Goal: Navigation & Orientation: Find specific page/section

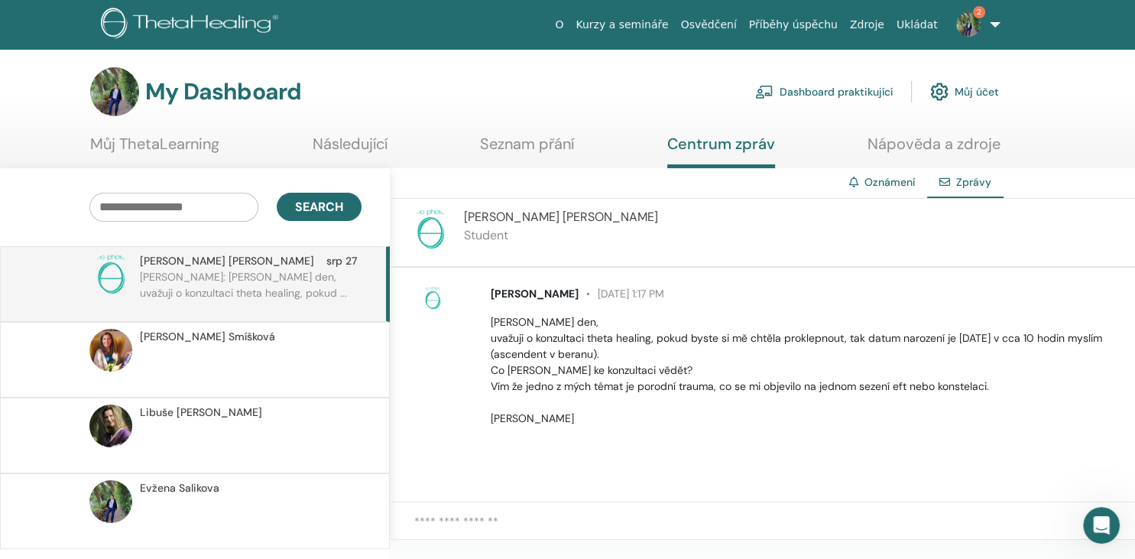
click at [164, 264] on span "[PERSON_NAME]" at bounding box center [227, 261] width 174 height 16
click at [490, 219] on span "[PERSON_NAME]" at bounding box center [561, 217] width 194 height 16
click at [470, 234] on p "Student" at bounding box center [561, 235] width 194 height 18
click at [432, 234] on img at bounding box center [430, 229] width 43 height 43
drag, startPoint x: 461, startPoint y: 212, endPoint x: 546, endPoint y: 203, distance: 85.3
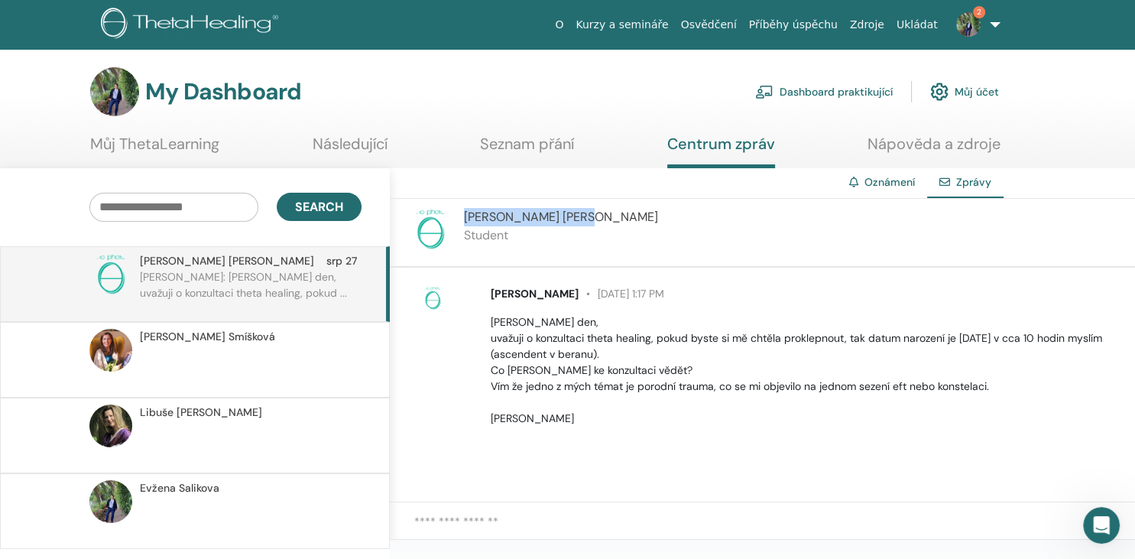
click at [546, 203] on div "[PERSON_NAME] Student" at bounding box center [762, 233] width 745 height 69
copy span "[PERSON_NAME]"
click at [183, 332] on span "[PERSON_NAME]" at bounding box center [207, 337] width 135 height 16
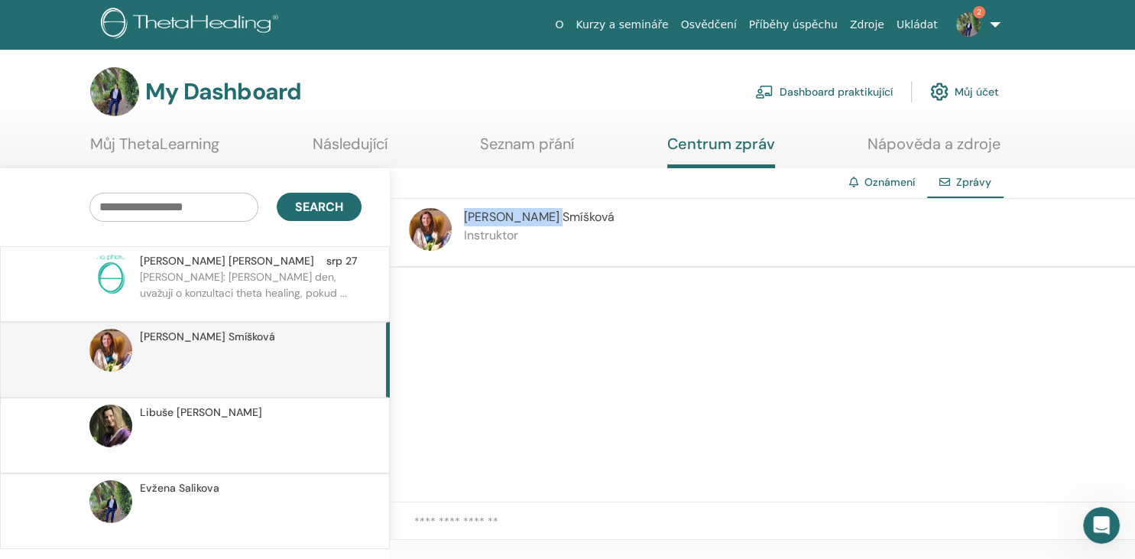
click at [195, 488] on span "[PERSON_NAME]" at bounding box center [179, 488] width 79 height 16
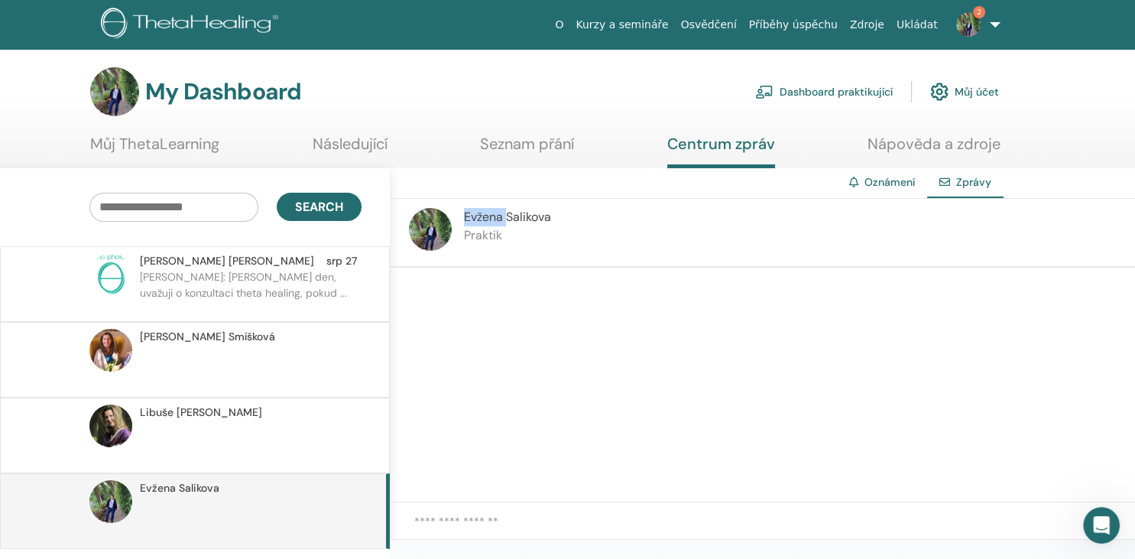
click at [968, 27] on img at bounding box center [968, 24] width 24 height 24
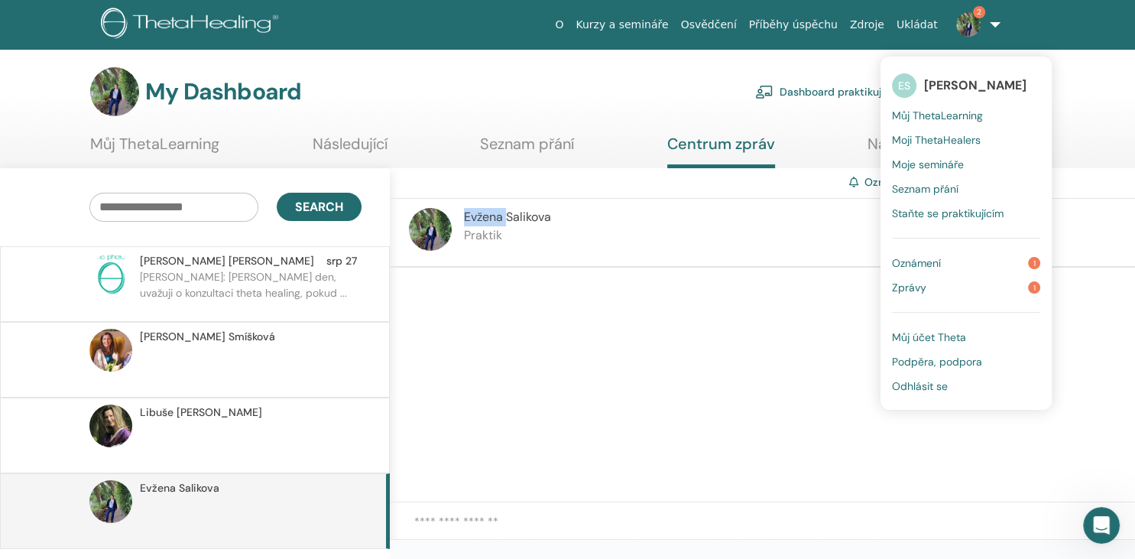
click at [909, 292] on span "Zprávy" at bounding box center [909, 287] width 34 height 14
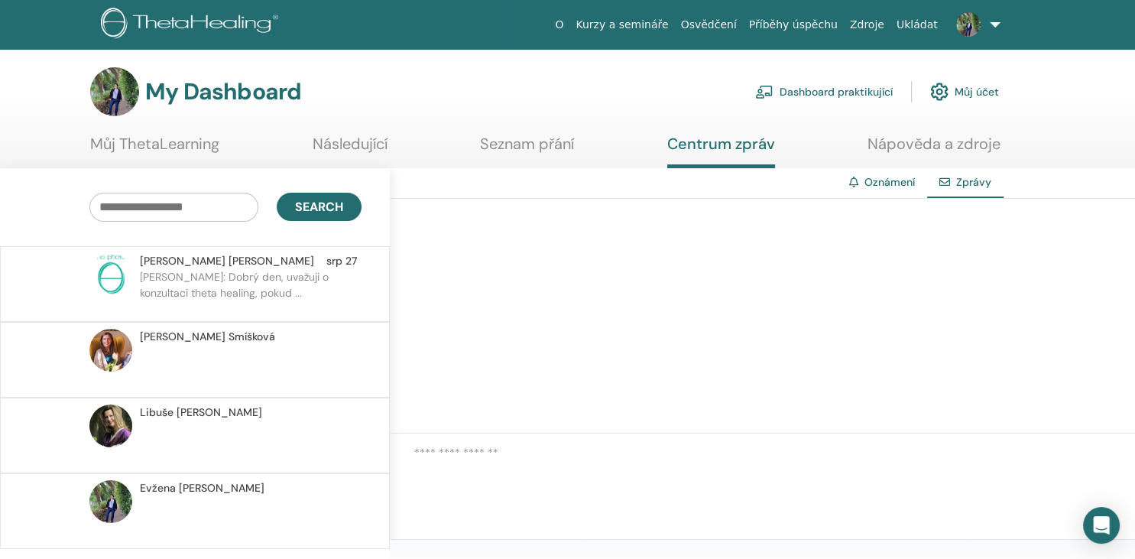
click at [185, 276] on p "[PERSON_NAME]: [PERSON_NAME] den, uvažuji o konzultaci theta healing, pokud ..." at bounding box center [251, 292] width 222 height 46
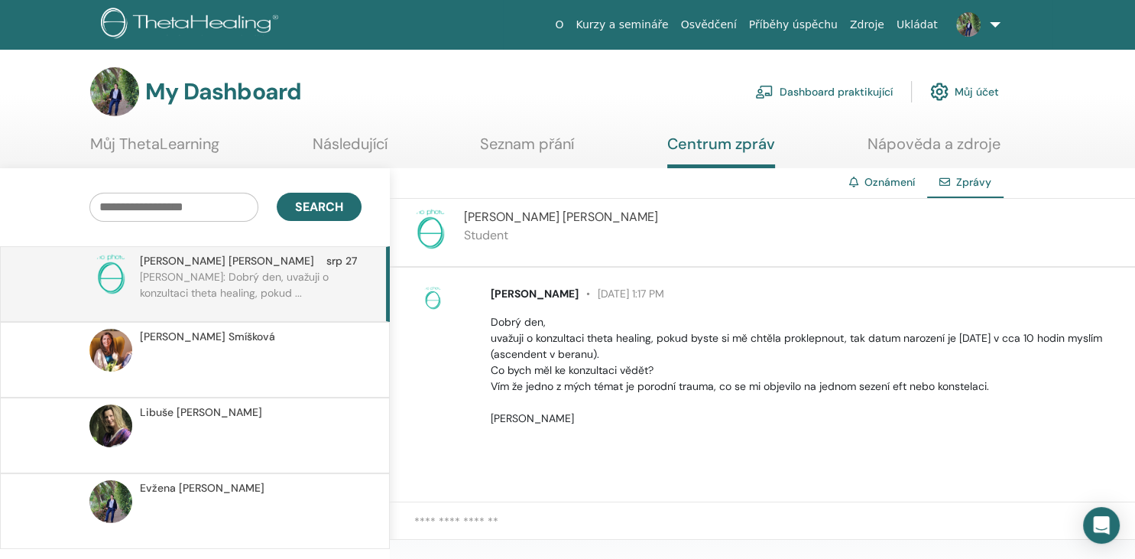
click at [193, 413] on span "Libuše Hanzalová" at bounding box center [201, 412] width 122 height 16
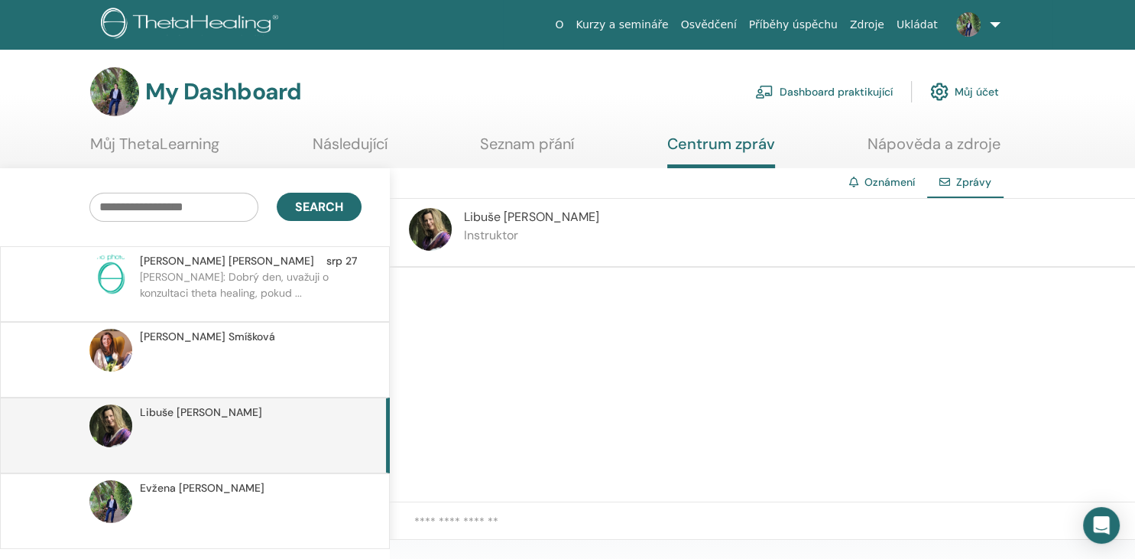
click at [176, 255] on span "[PERSON_NAME]" at bounding box center [227, 261] width 174 height 16
